Goal: Check status

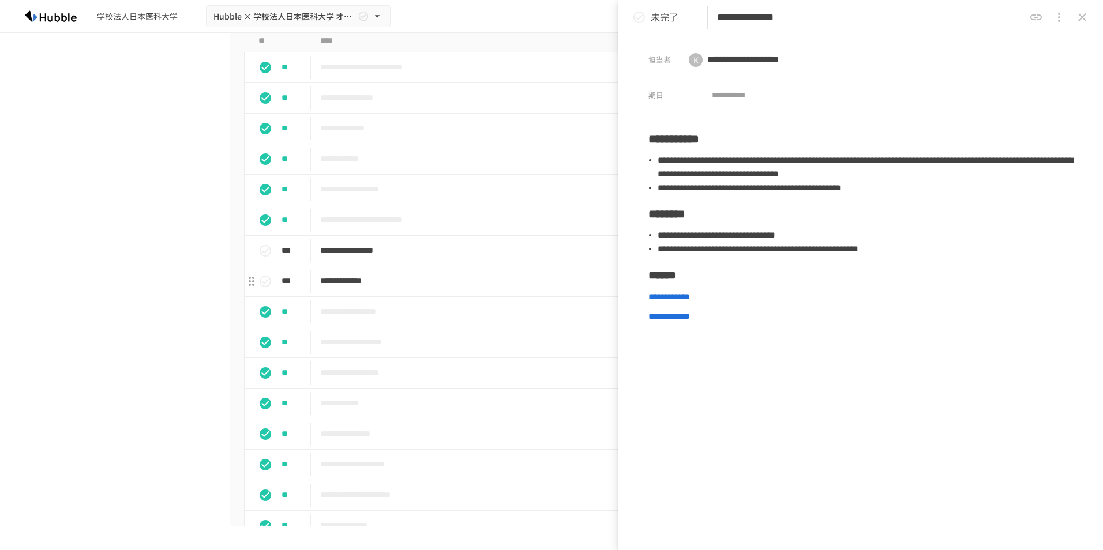
scroll to position [874, 0]
click at [363, 258] on p "**********" at bounding box center [527, 250] width 414 height 14
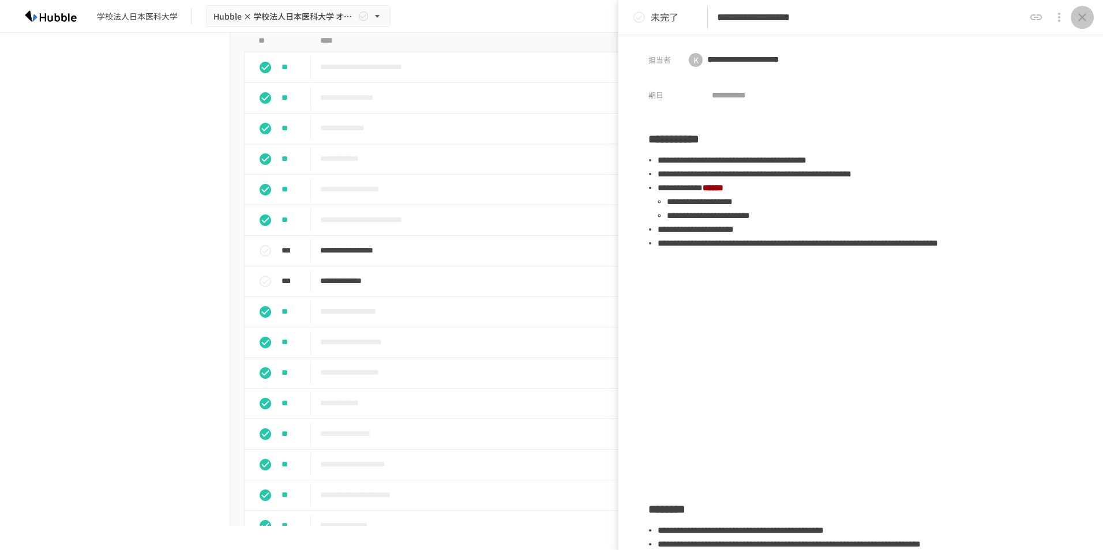
click at [1088, 14] on icon "close drawer" at bounding box center [1082, 17] width 14 height 14
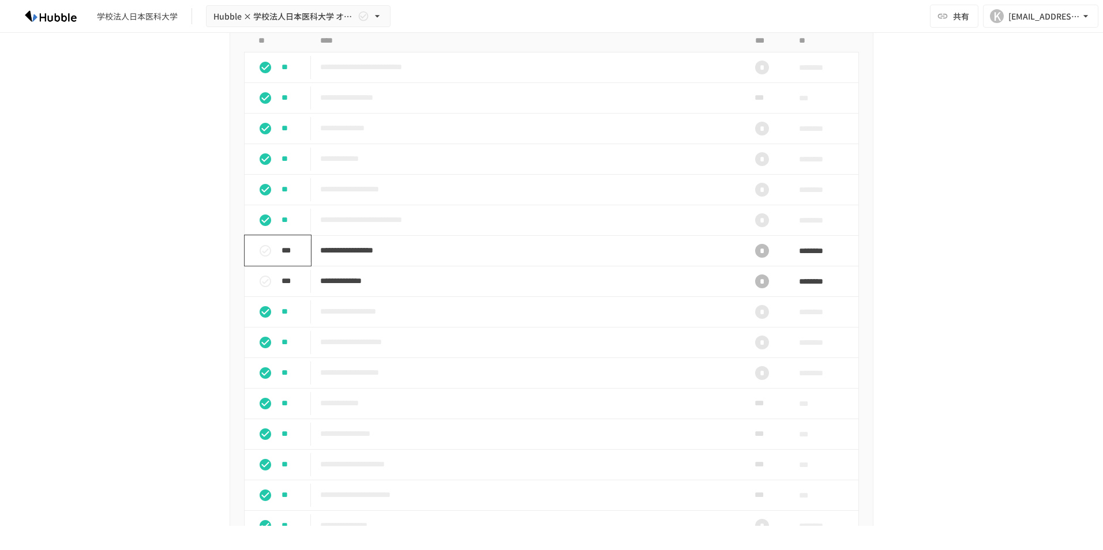
click at [265, 257] on icon "status" at bounding box center [266, 251] width 12 height 12
